Goal: Find specific page/section: Find specific page/section

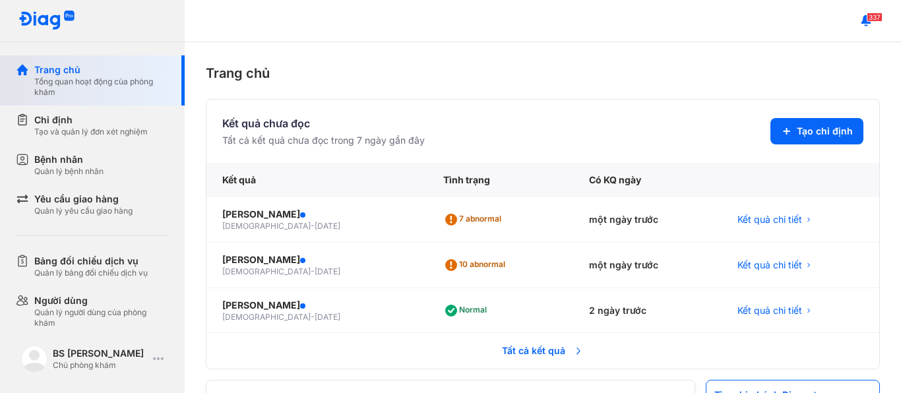
click at [96, 84] on div "Tổng quan hoạt động của phòng khám" at bounding box center [101, 87] width 135 height 21
click at [95, 83] on div "Tổng quan hoạt động của phòng khám" at bounding box center [101, 87] width 135 height 21
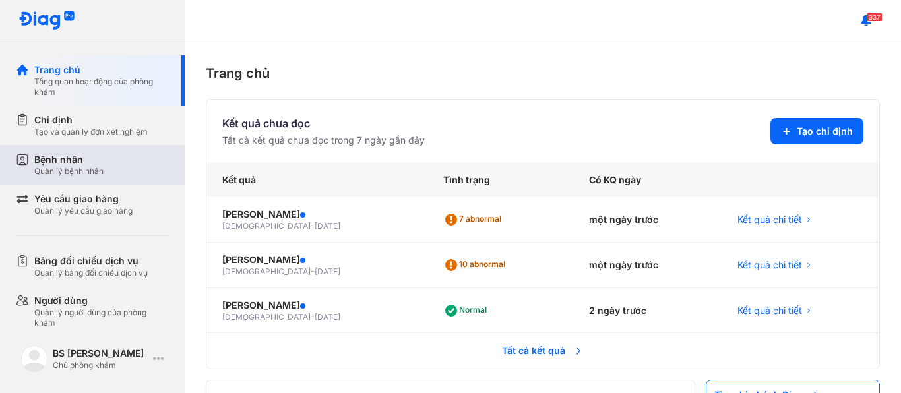
click at [104, 163] on div "Bệnh nhân" at bounding box center [68, 159] width 69 height 13
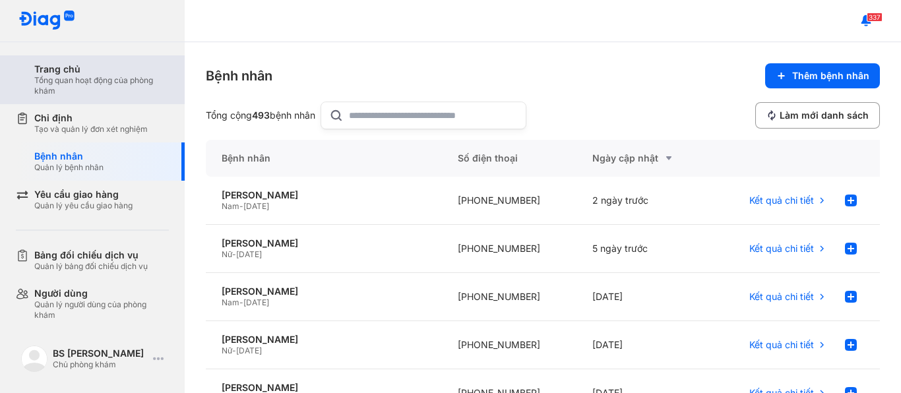
click at [110, 102] on div "Trang chủ Tổng quan hoạt động của phòng khám" at bounding box center [100, 79] width 169 height 49
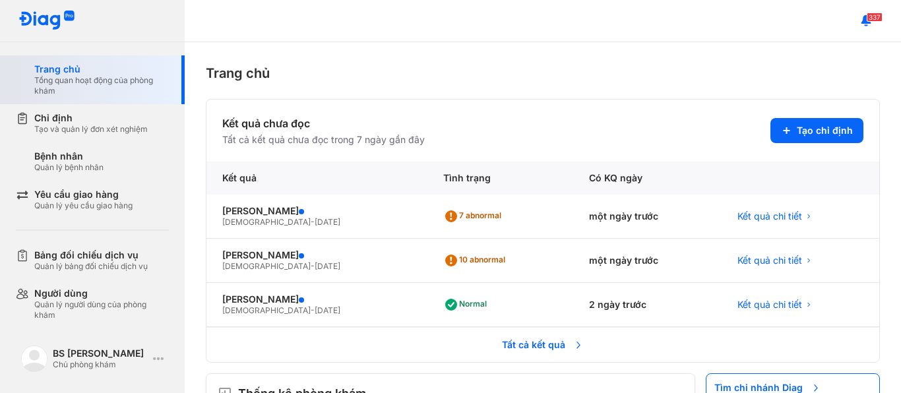
click at [110, 102] on div "Trang chủ Tổng quan hoạt động của phòng khám" at bounding box center [100, 79] width 169 height 49
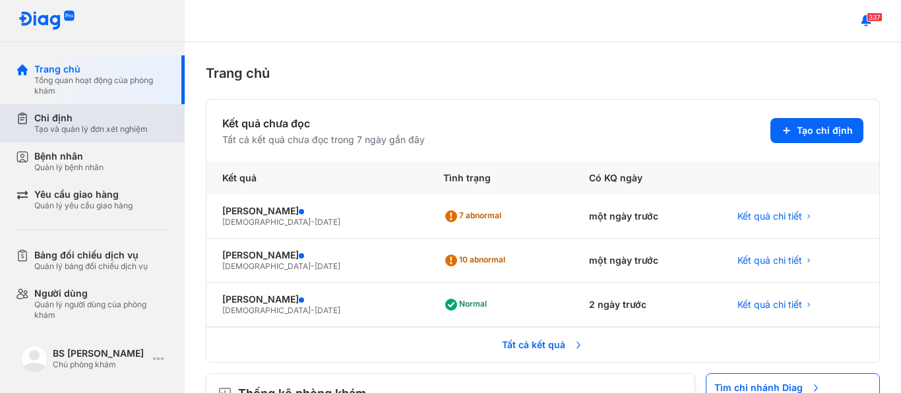
click at [97, 133] on div "Tạo và quản lý đơn xét nghiệm" at bounding box center [90, 129] width 113 height 11
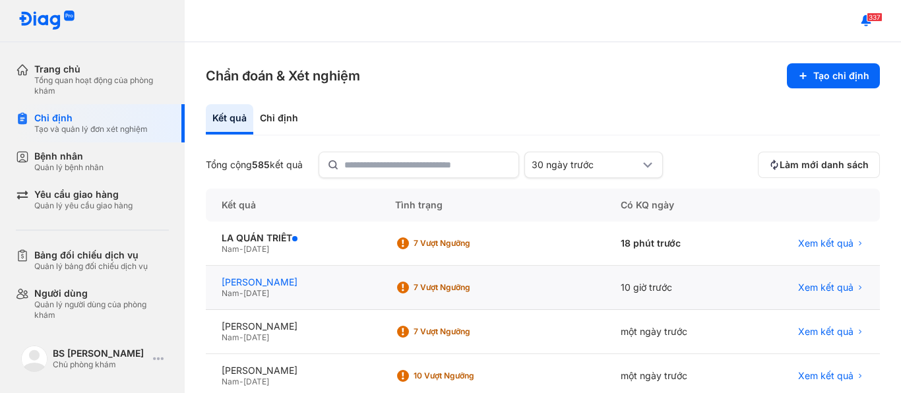
click at [308, 284] on div "[PERSON_NAME]" at bounding box center [293, 282] width 142 height 12
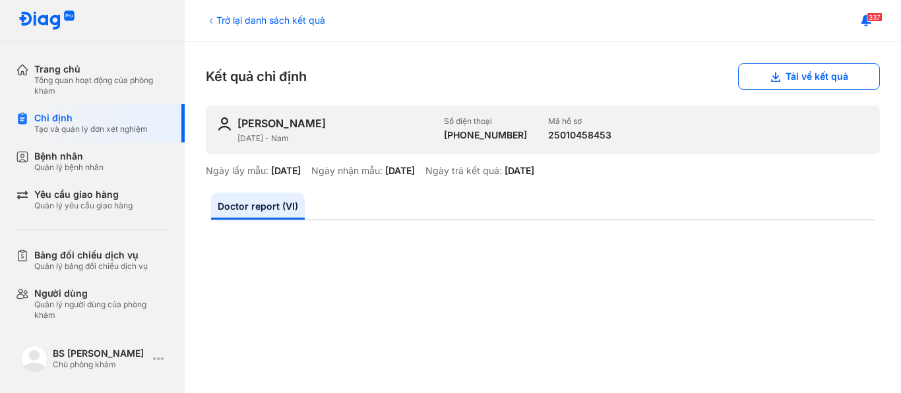
click at [593, 7] on div "337" at bounding box center [543, 21] width 716 height 42
